Goal: Task Accomplishment & Management: Use online tool/utility

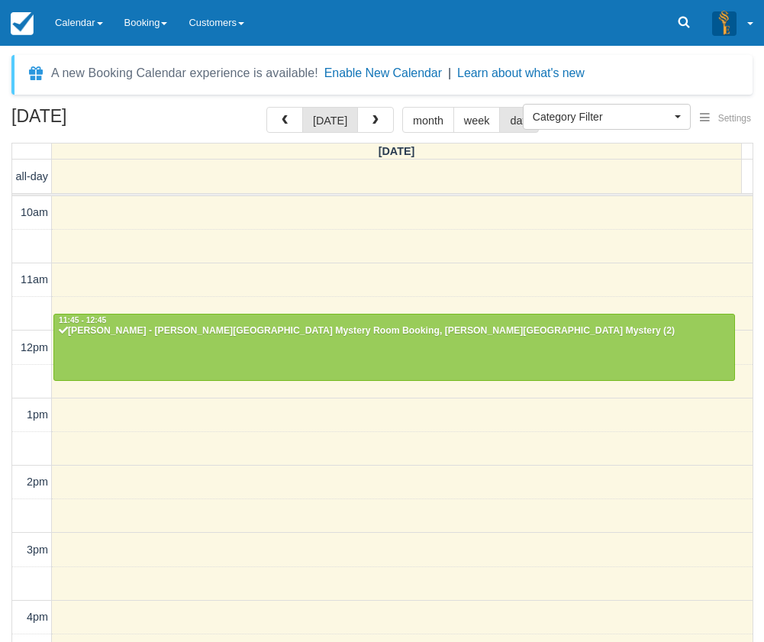
select select
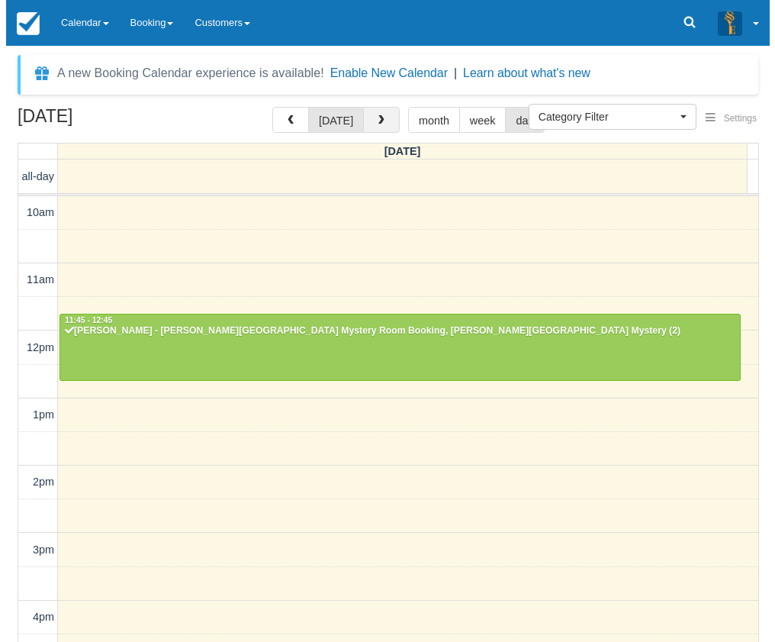
scroll to position [352, 0]
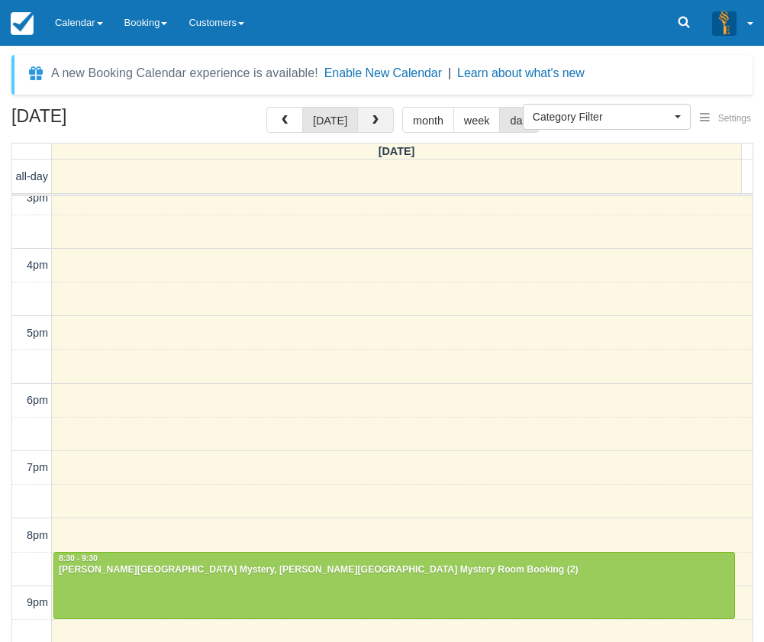
click at [378, 119] on button "button" at bounding box center [375, 120] width 37 height 26
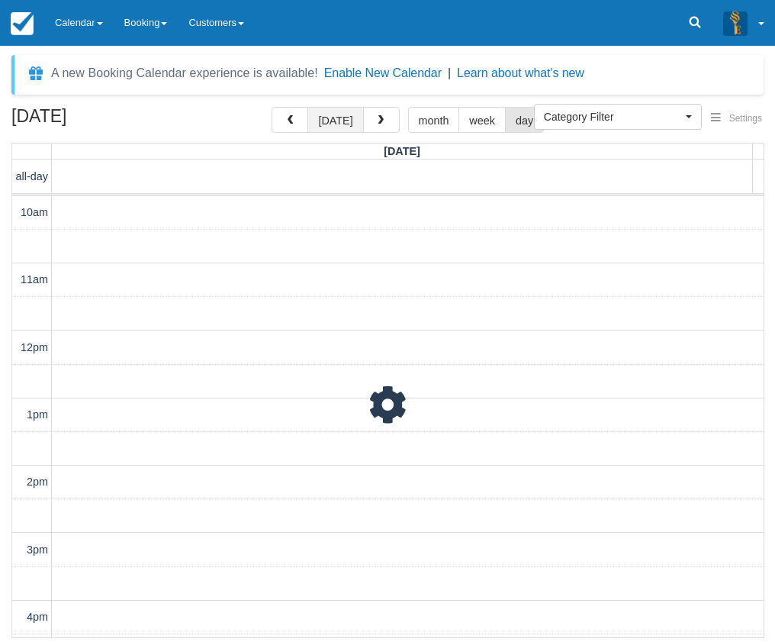
scroll to position [270, 0]
click at [349, 126] on button "[DATE]" at bounding box center [336, 120] width 56 height 26
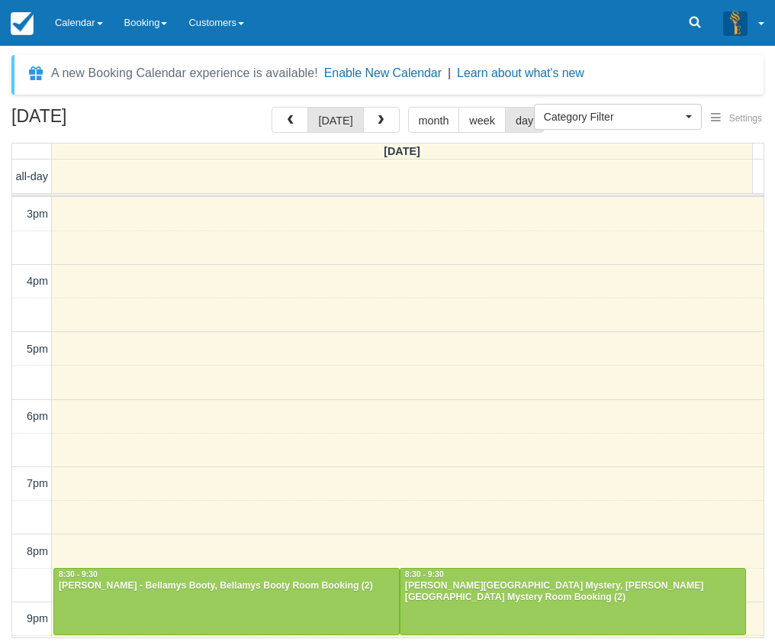
scroll to position [401, 0]
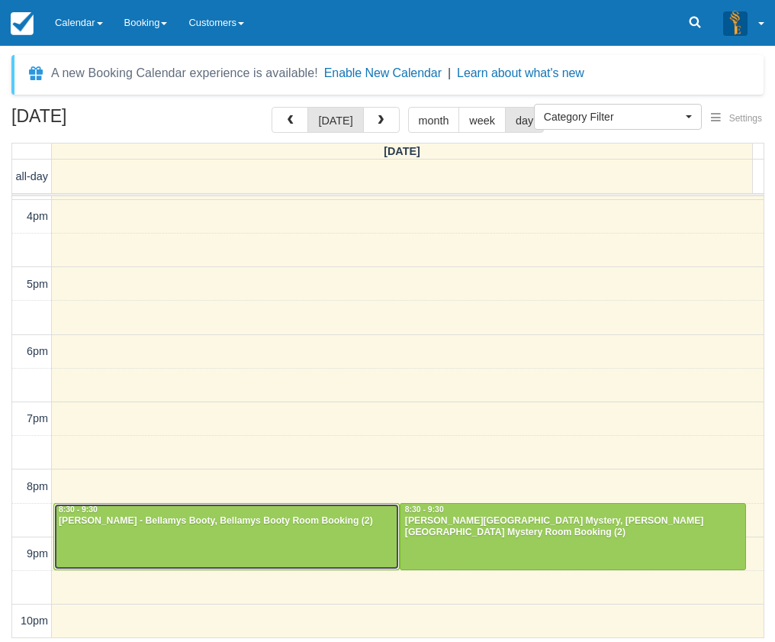
click at [333, 547] on div at bounding box center [226, 537] width 345 height 66
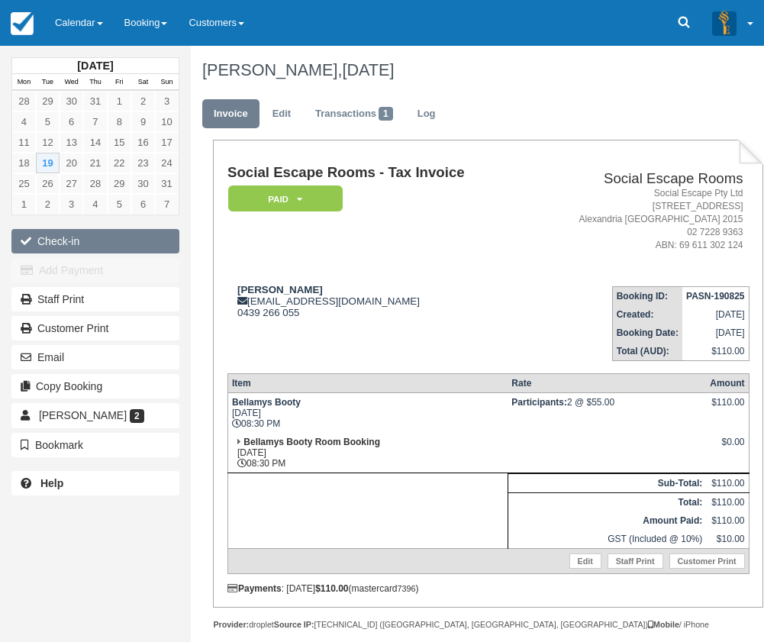
click at [110, 240] on button "Check-in" at bounding box center [95, 241] width 168 height 24
